Goal: Task Accomplishment & Management: Manage account settings

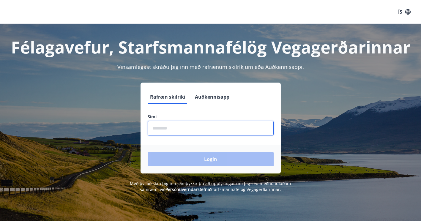
click at [177, 129] on input "phone" at bounding box center [211, 128] width 126 height 15
type input "********"
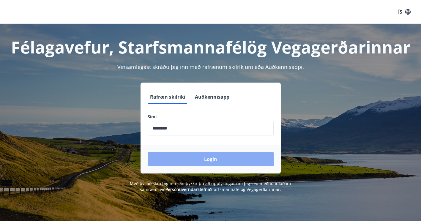
click at [206, 158] on button "Login" at bounding box center [211, 159] width 126 height 14
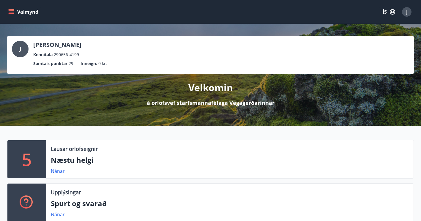
click at [14, 9] on button "Valmynd" at bounding box center [24, 12] width 34 height 11
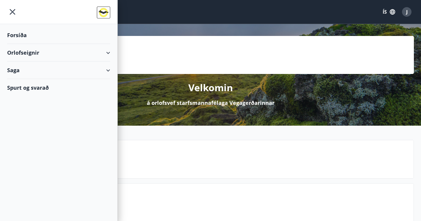
click at [108, 51] on div "Orlofseignir" at bounding box center [58, 53] width 103 height 18
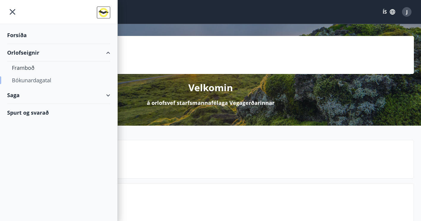
click at [39, 80] on div "Bókunardagatal" at bounding box center [59, 80] width 94 height 12
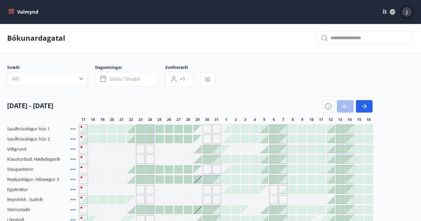
click at [408, 12] on div "J" at bounding box center [407, 12] width 10 height 10
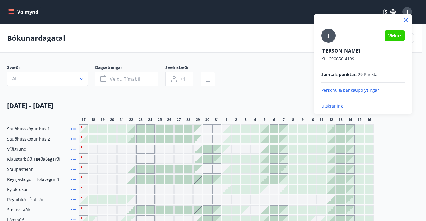
click at [334, 106] on p "Útskráning" at bounding box center [362, 106] width 83 height 6
